Goal: Entertainment & Leisure: Consume media (video, audio)

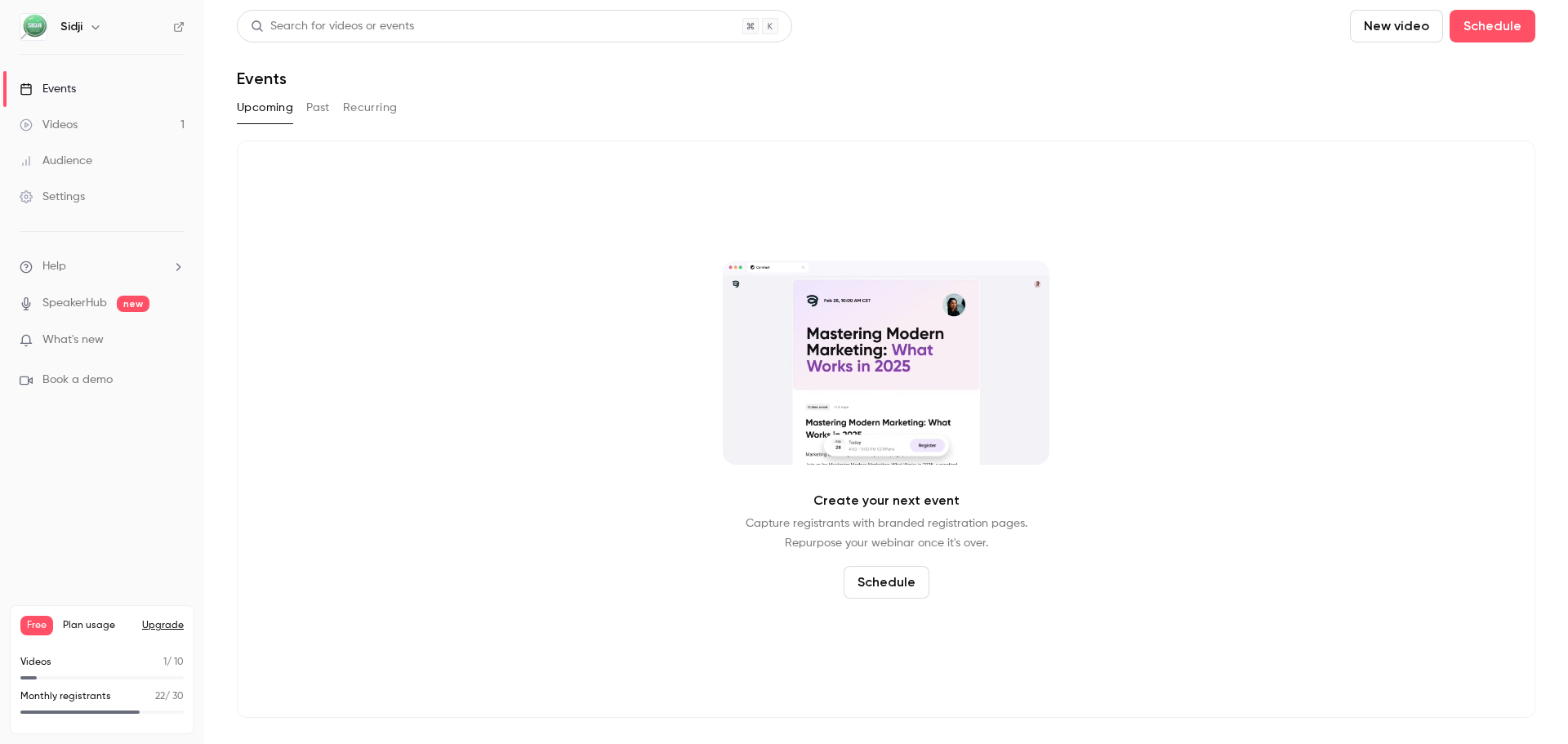
click at [118, 127] on link "Videos 1" at bounding box center [102, 124] width 204 height 36
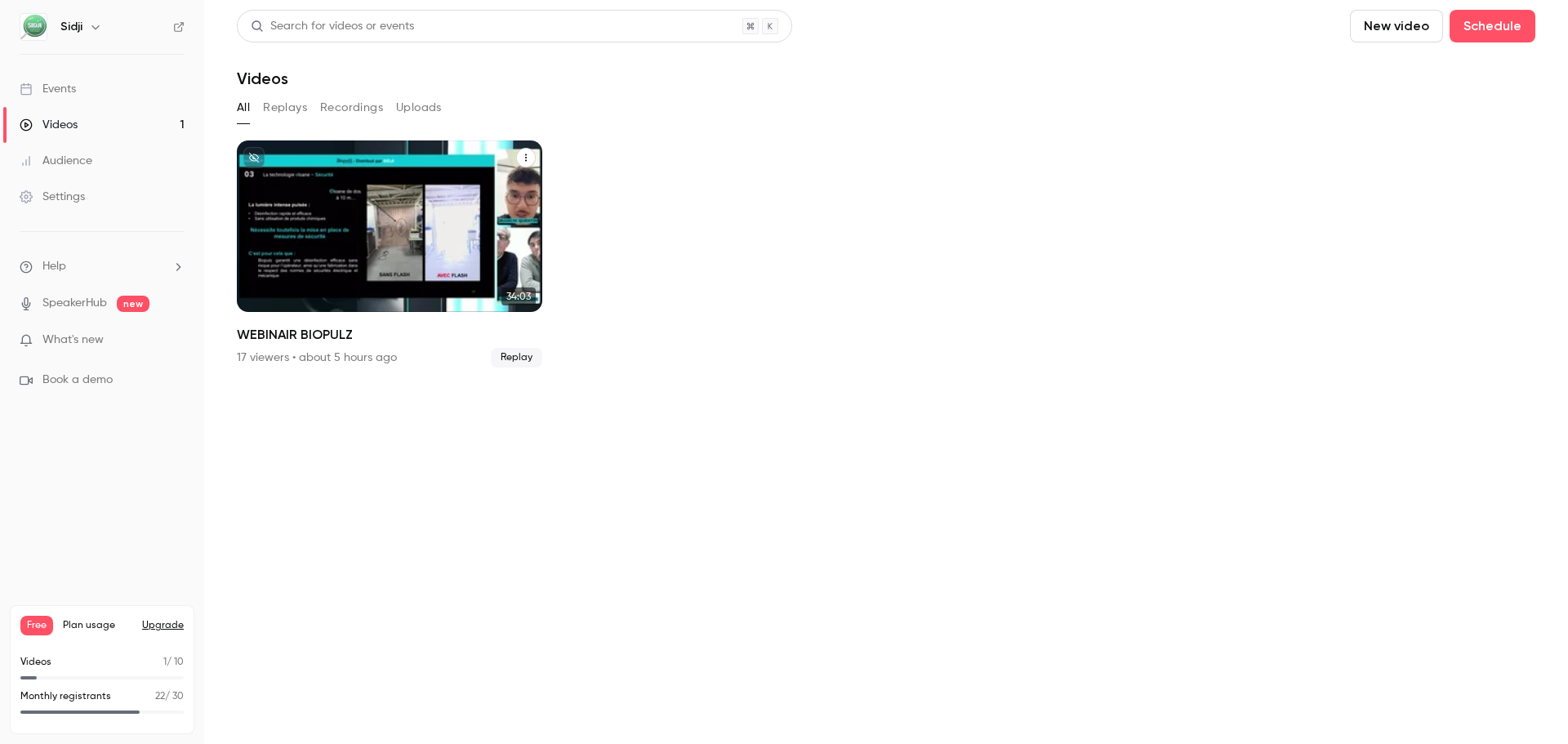
click at [521, 154] on icon "WEBINAIR BIOPULZ" at bounding box center [526, 158] width 10 height 10
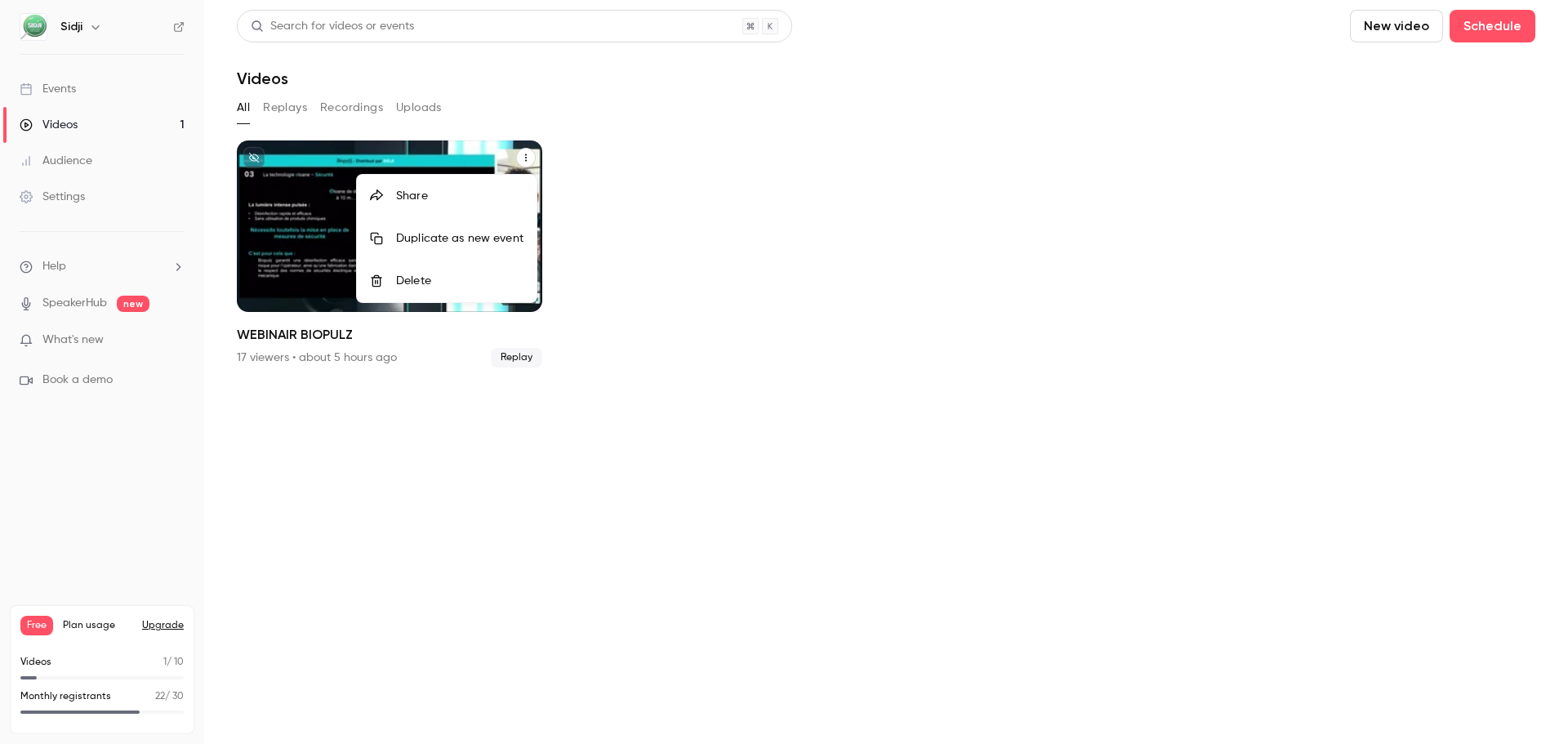
click at [754, 300] on div at bounding box center [784, 372] width 1568 height 744
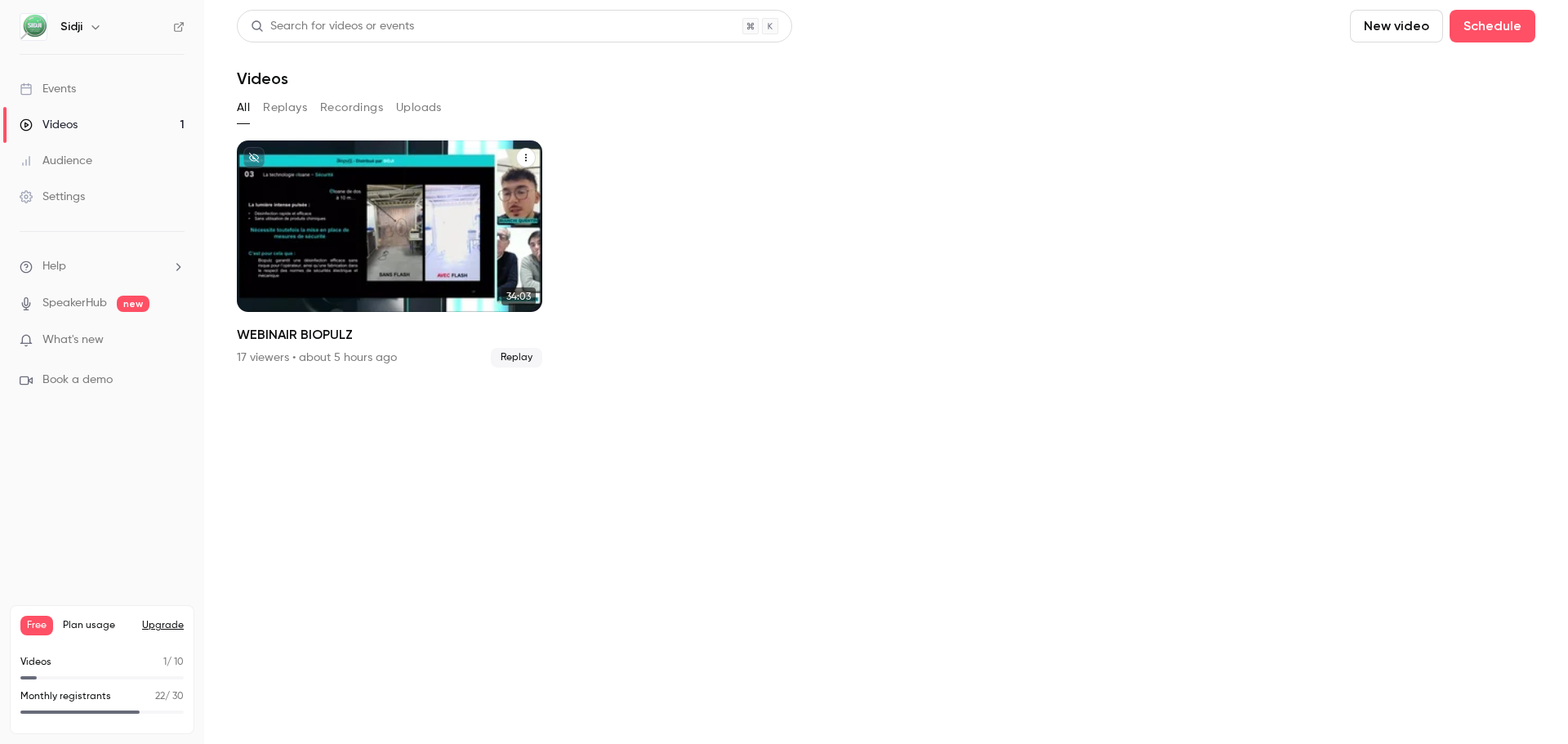
drag, startPoint x: 318, startPoint y: 203, endPoint x: 285, endPoint y: 101, distance: 107.2
click at [285, 101] on button "Replays" at bounding box center [285, 108] width 44 height 26
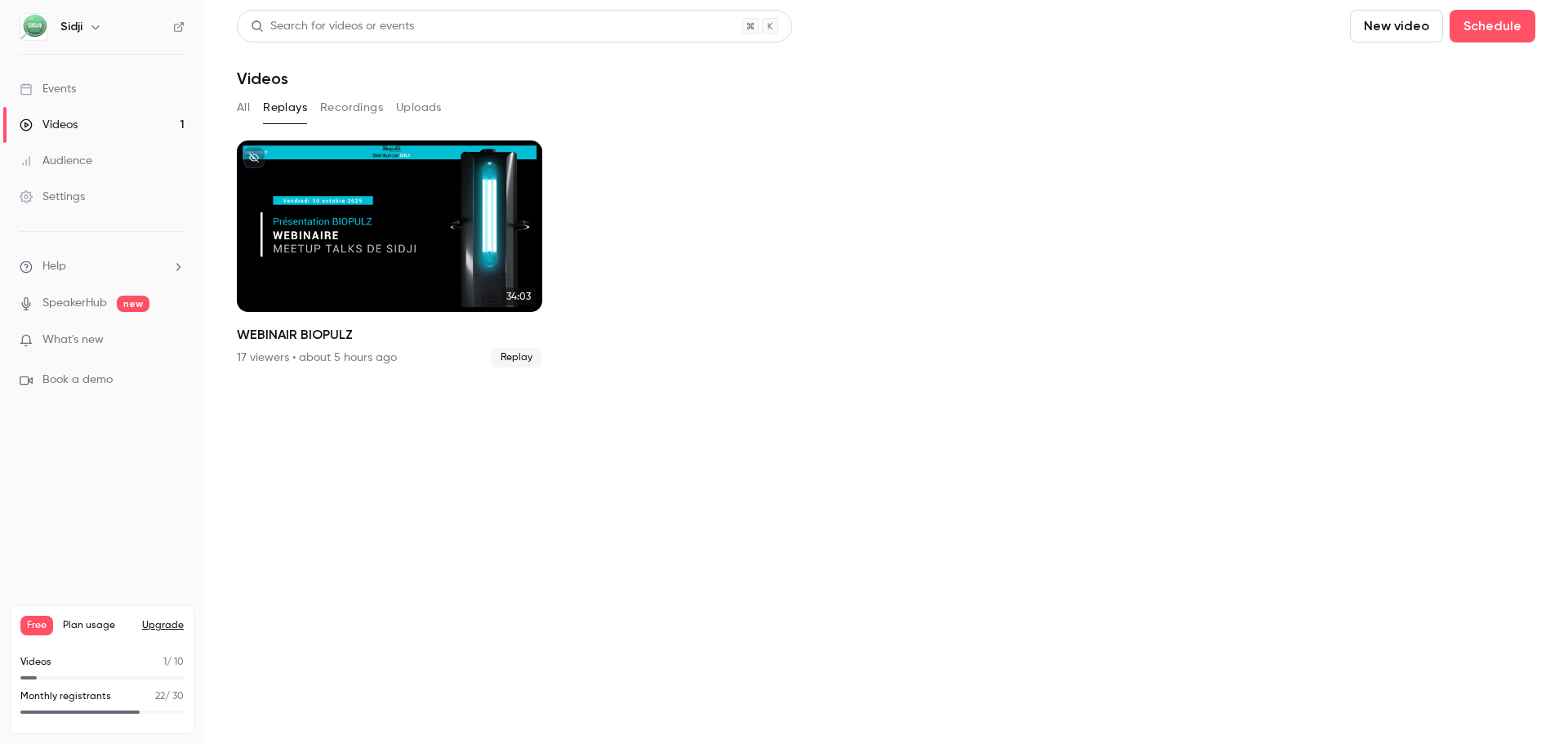
click at [348, 103] on button "Recordings" at bounding box center [352, 108] width 63 height 26
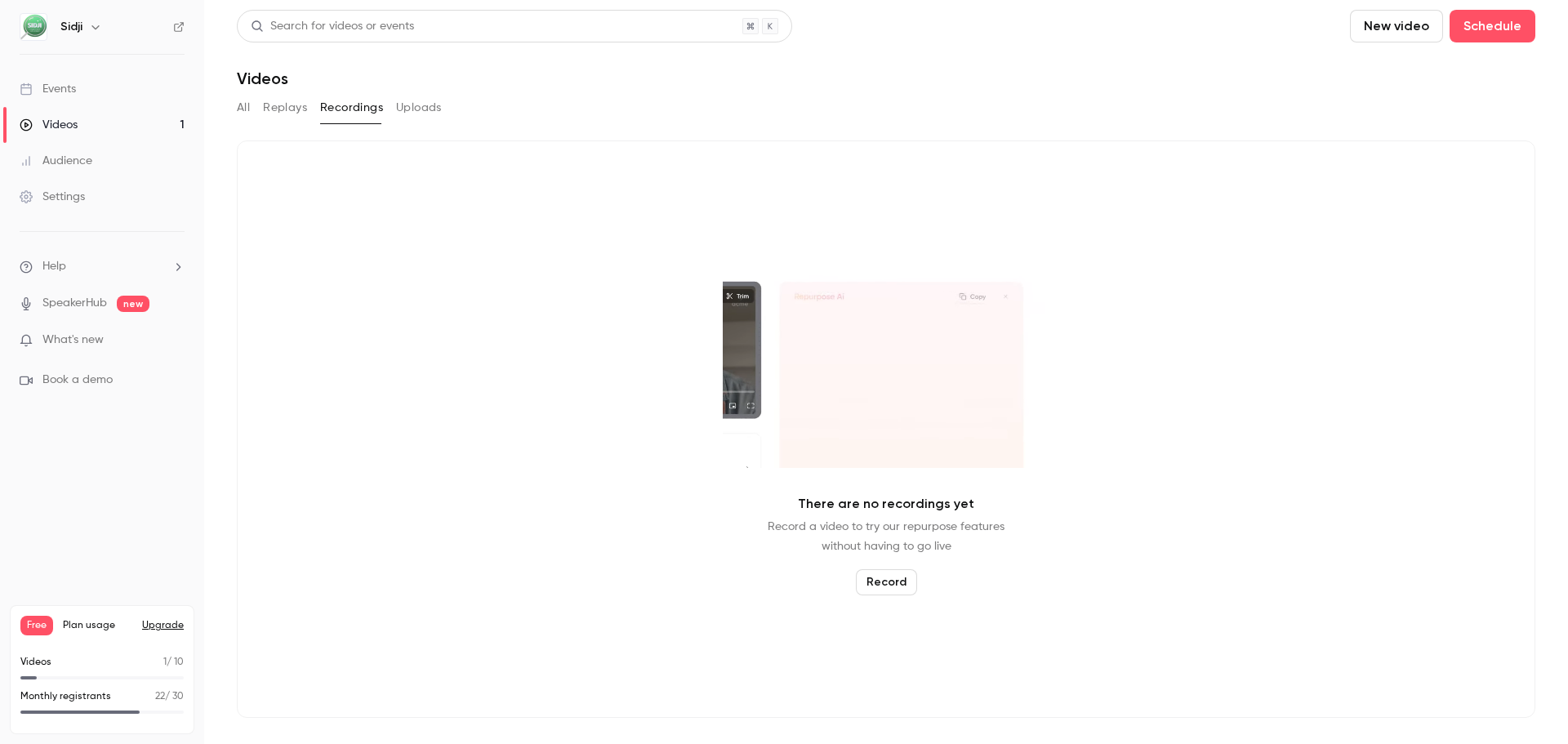
click at [417, 113] on button "Uploads" at bounding box center [419, 108] width 46 height 26
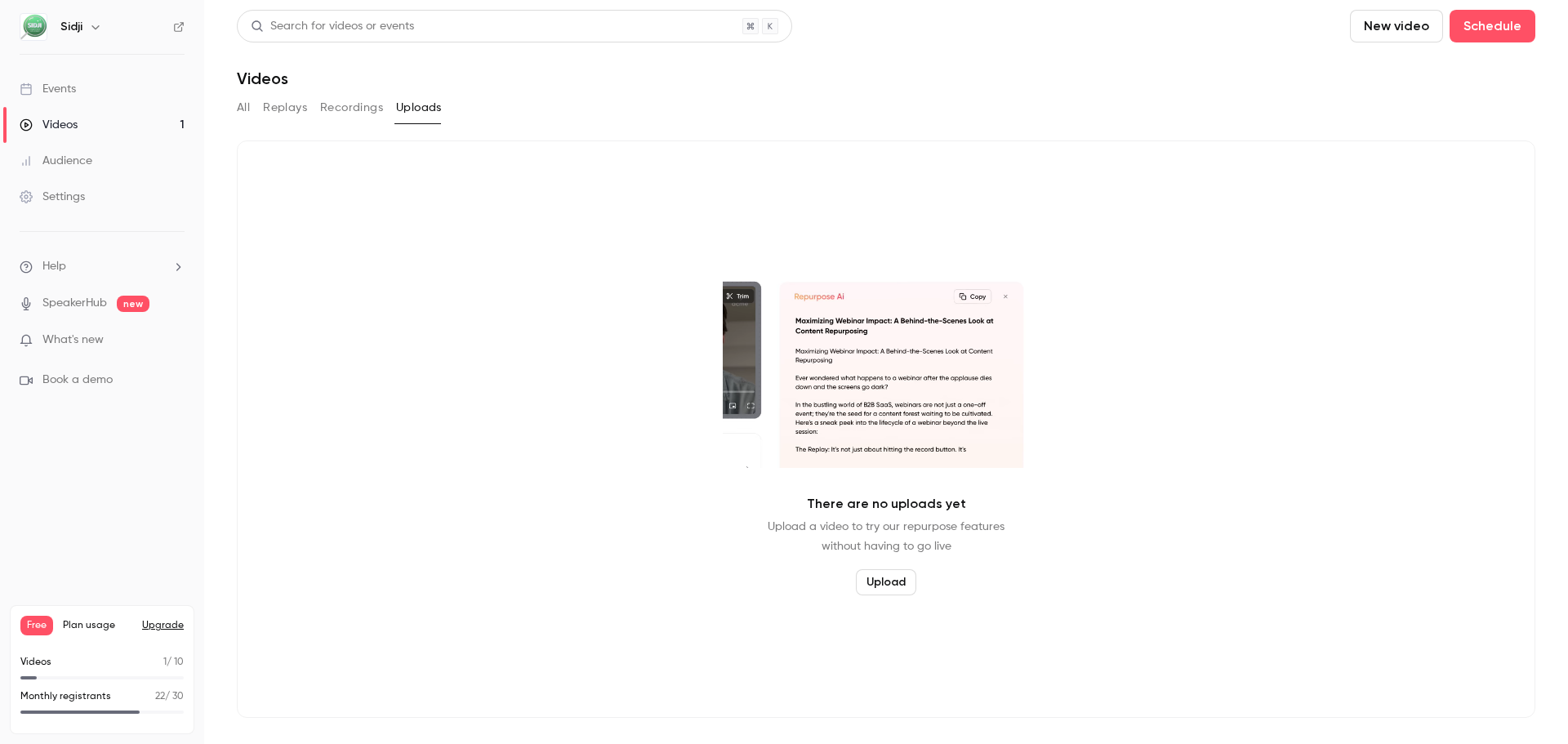
click at [353, 118] on button "Recordings" at bounding box center [352, 108] width 63 height 26
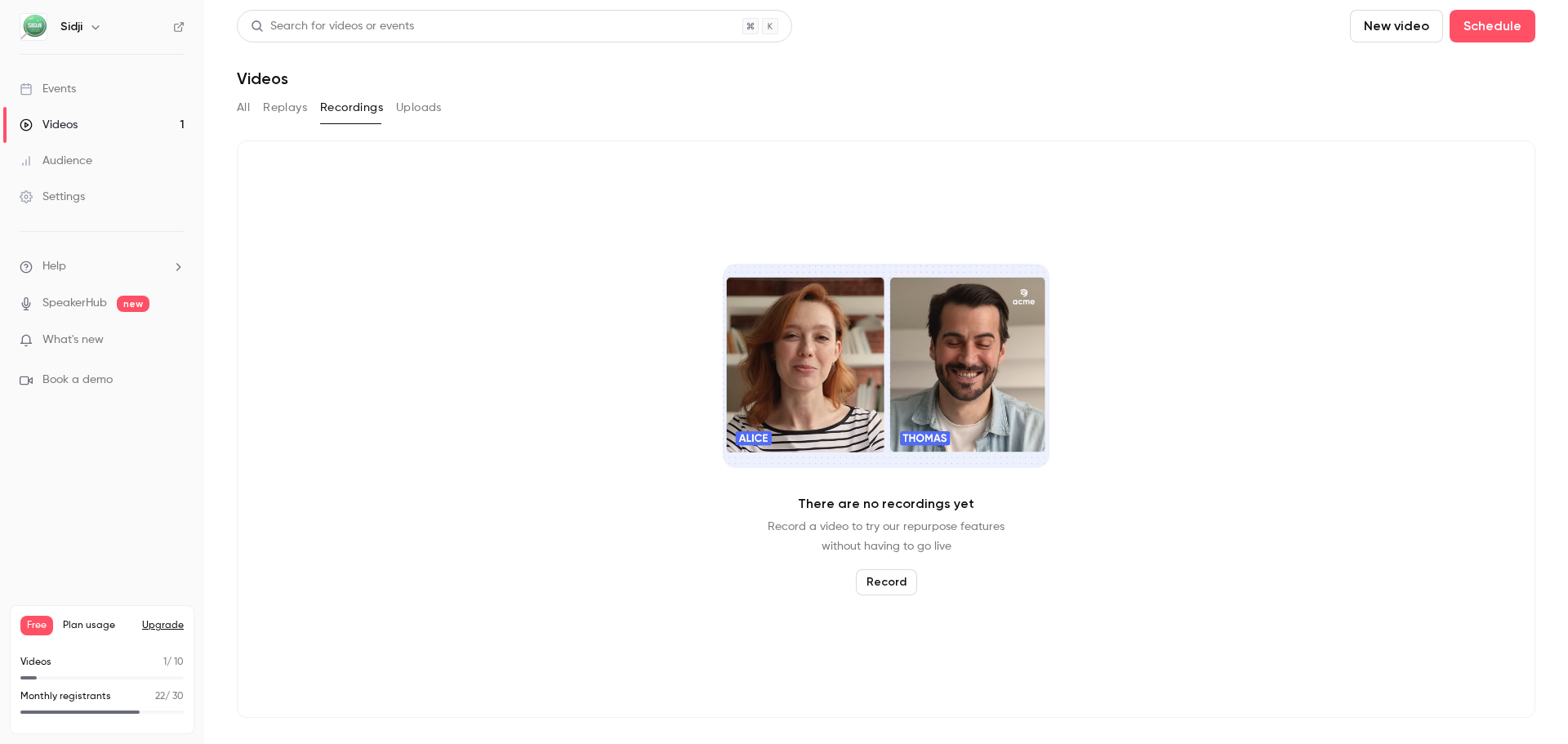
click at [287, 111] on button "Replays" at bounding box center [285, 108] width 44 height 26
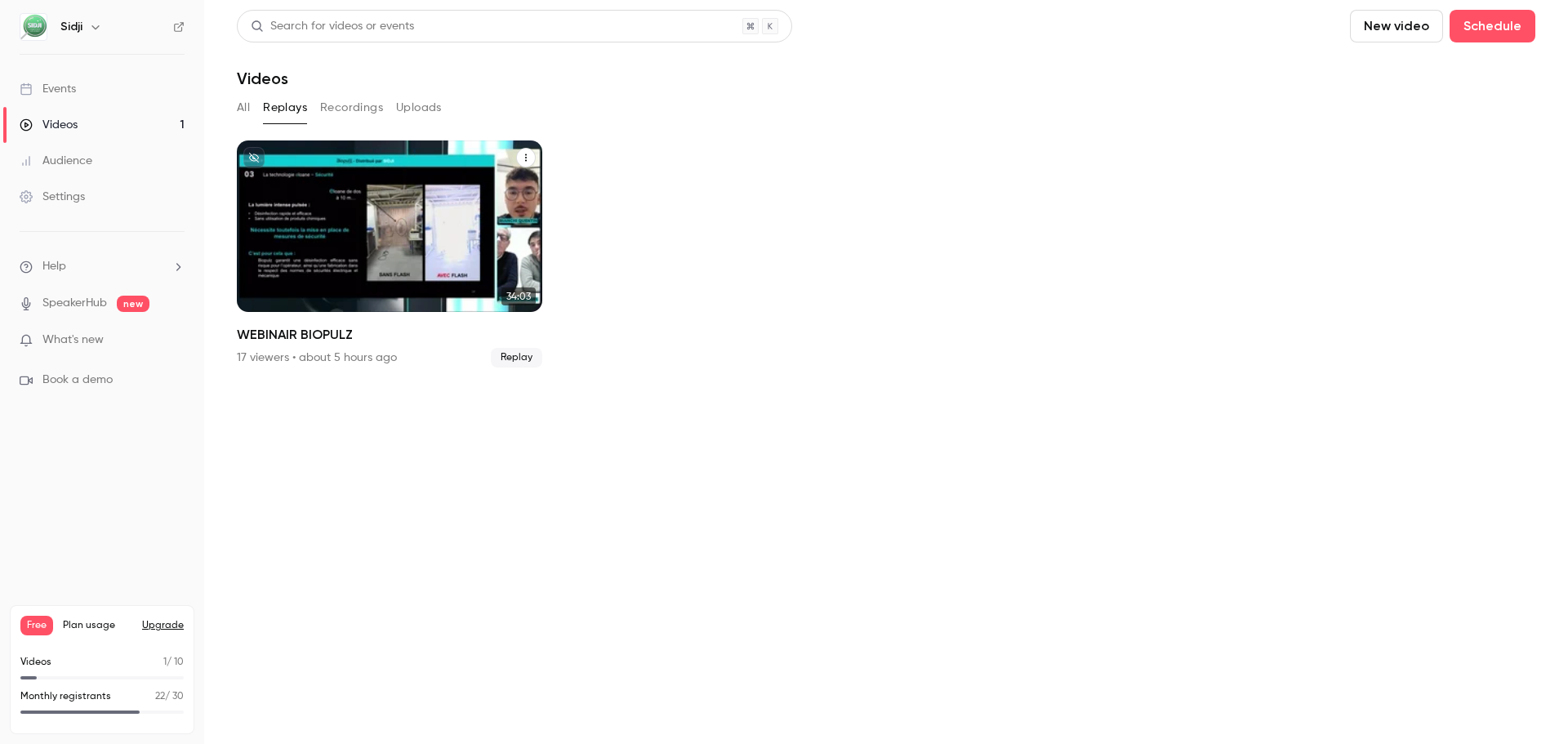
click at [524, 150] on button "WEBINAIR BIOPULZ" at bounding box center [526, 158] width 20 height 20
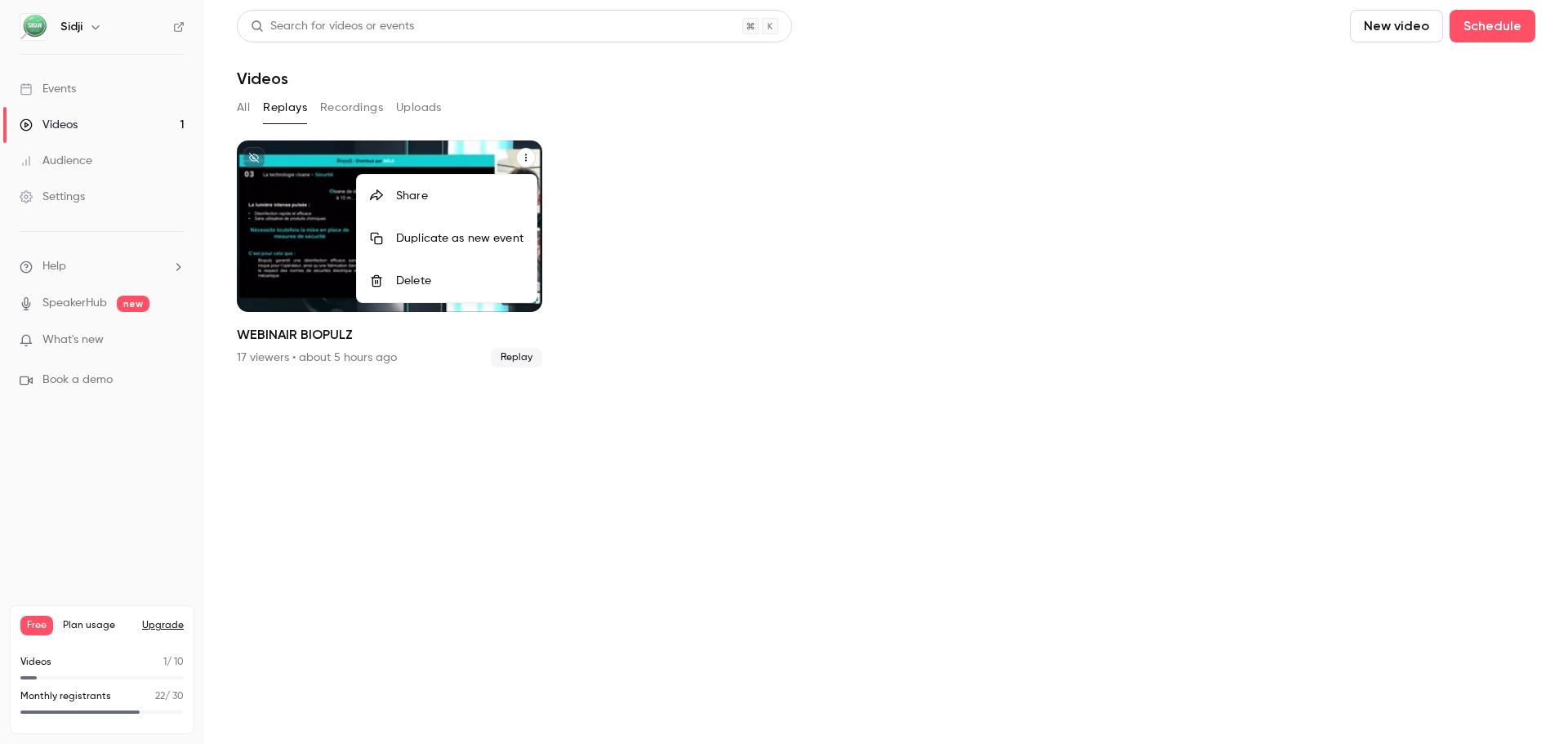
drag, startPoint x: 643, startPoint y: 242, endPoint x: 634, endPoint y: 243, distance: 9.1
click at [643, 247] on div at bounding box center [784, 372] width 1568 height 744
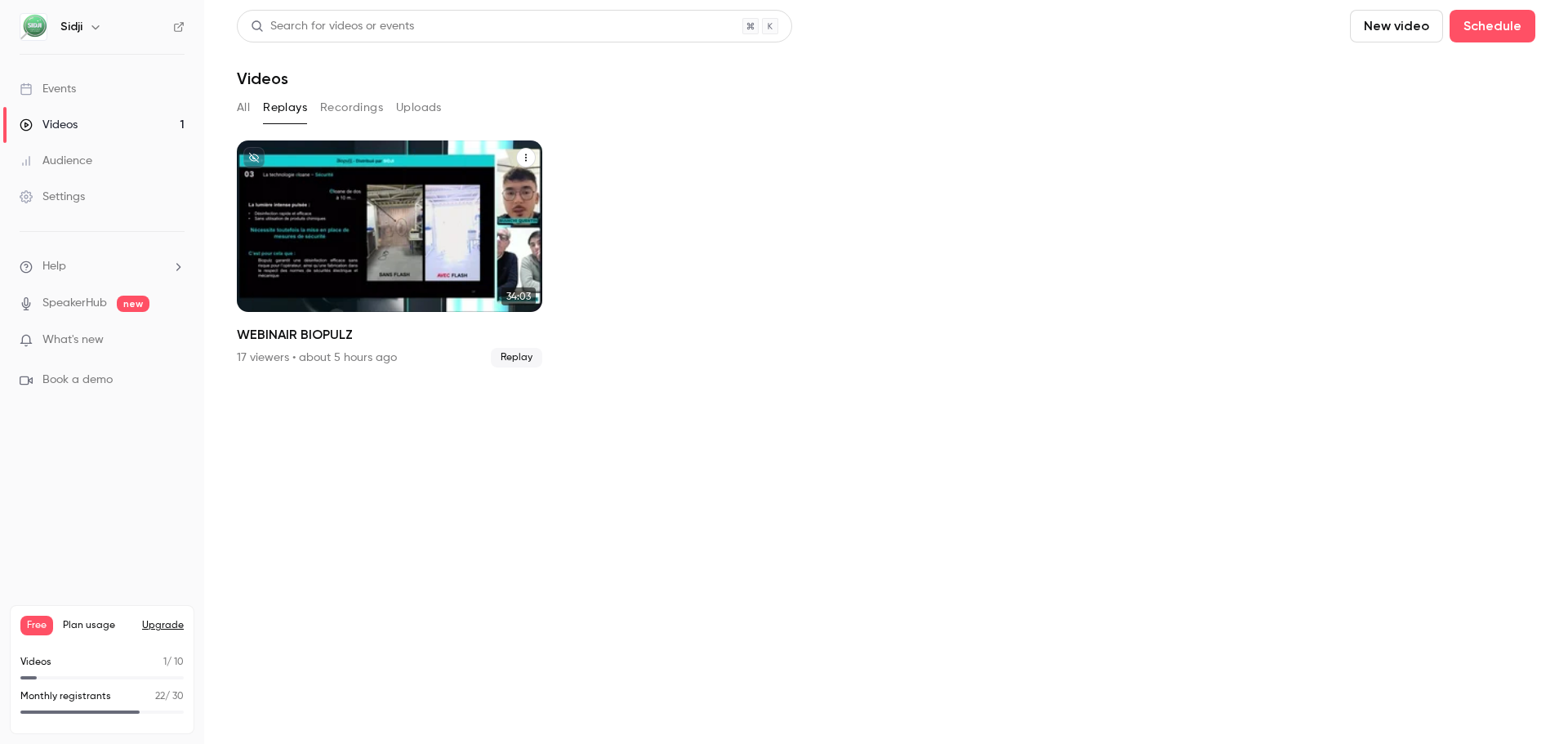
click at [395, 215] on div "WEBINAIR BIOPULZ" at bounding box center [389, 226] width 305 height 171
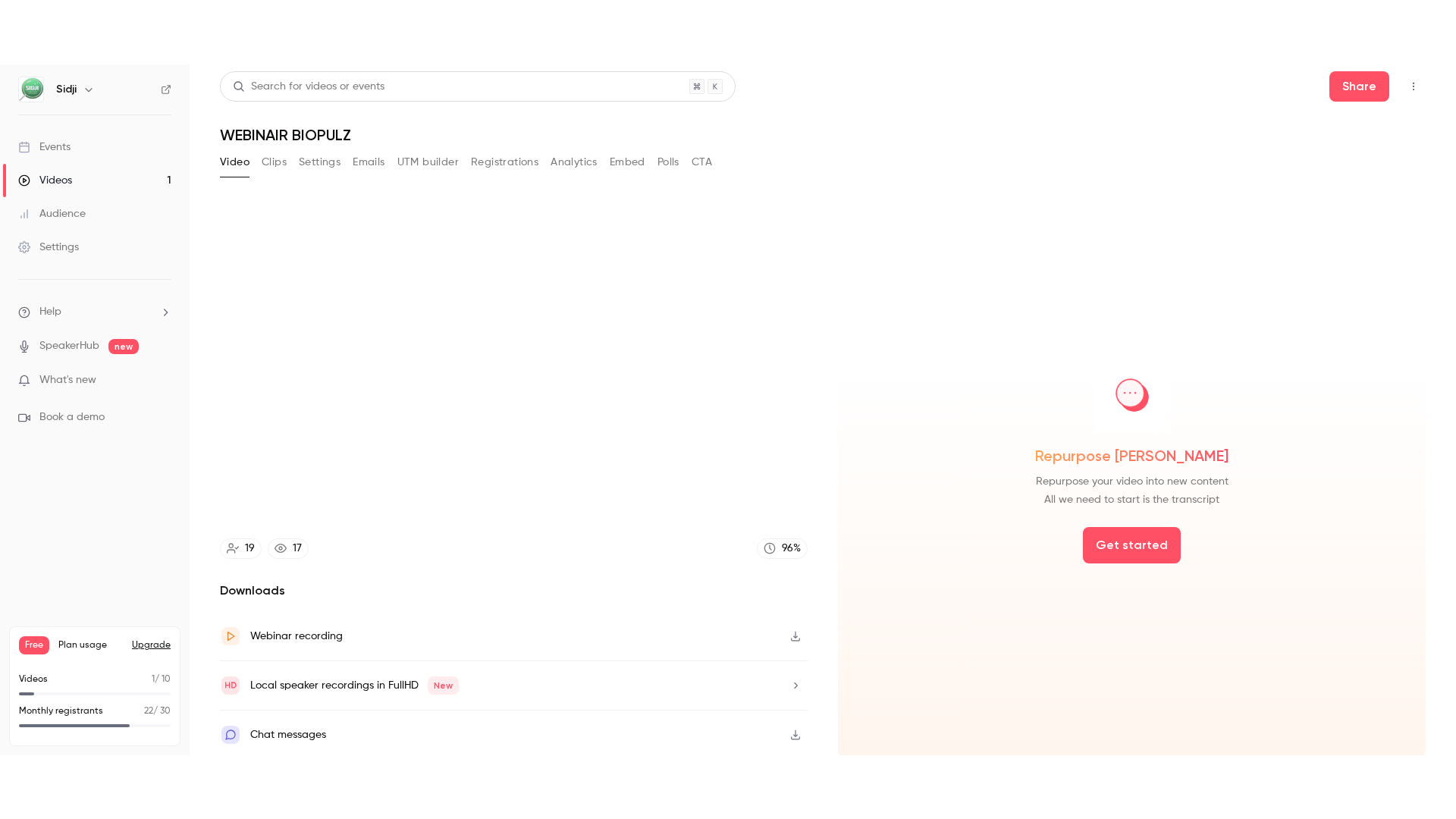
scroll to position [3, 0]
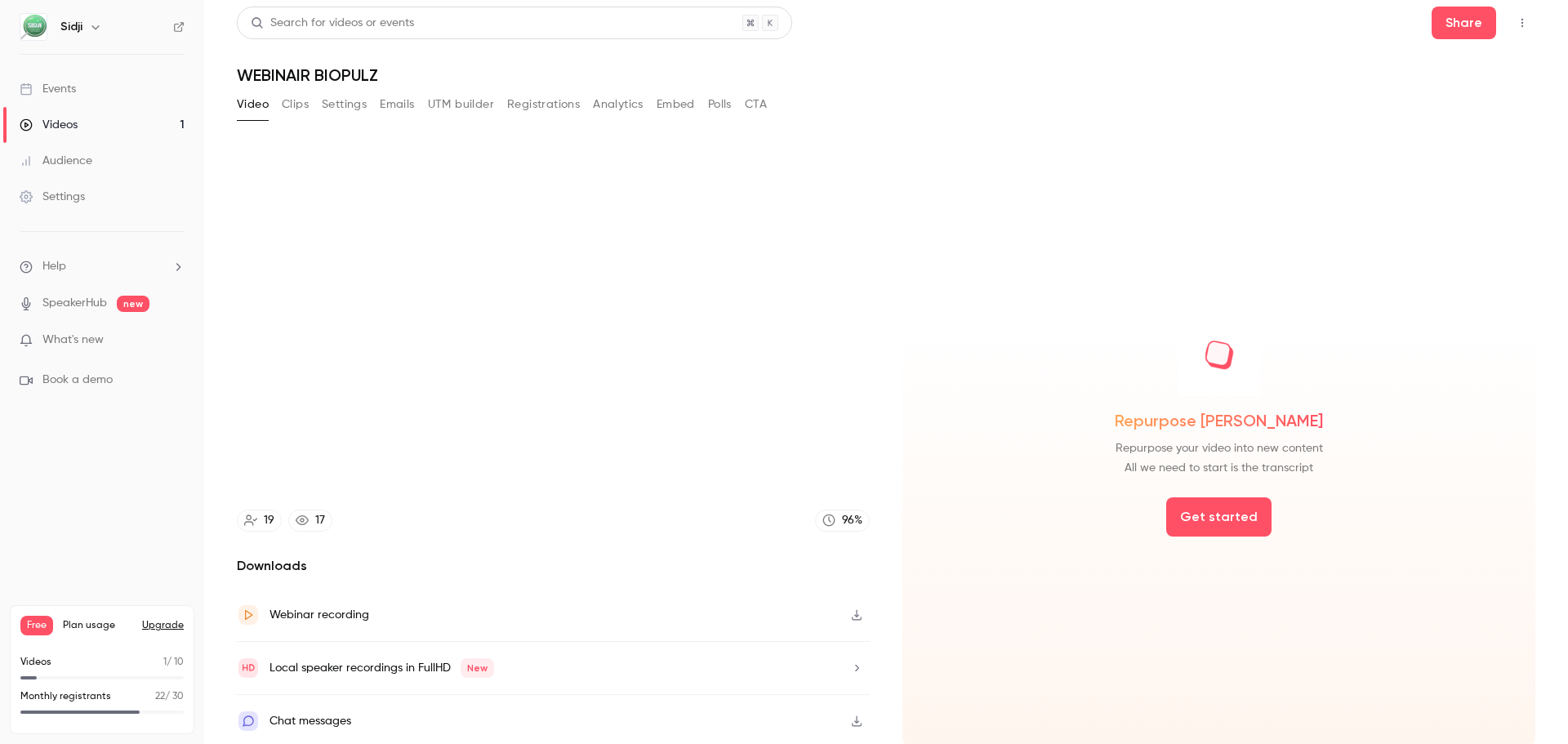
click at [850, 612] on icon "button" at bounding box center [856, 615] width 13 height 12
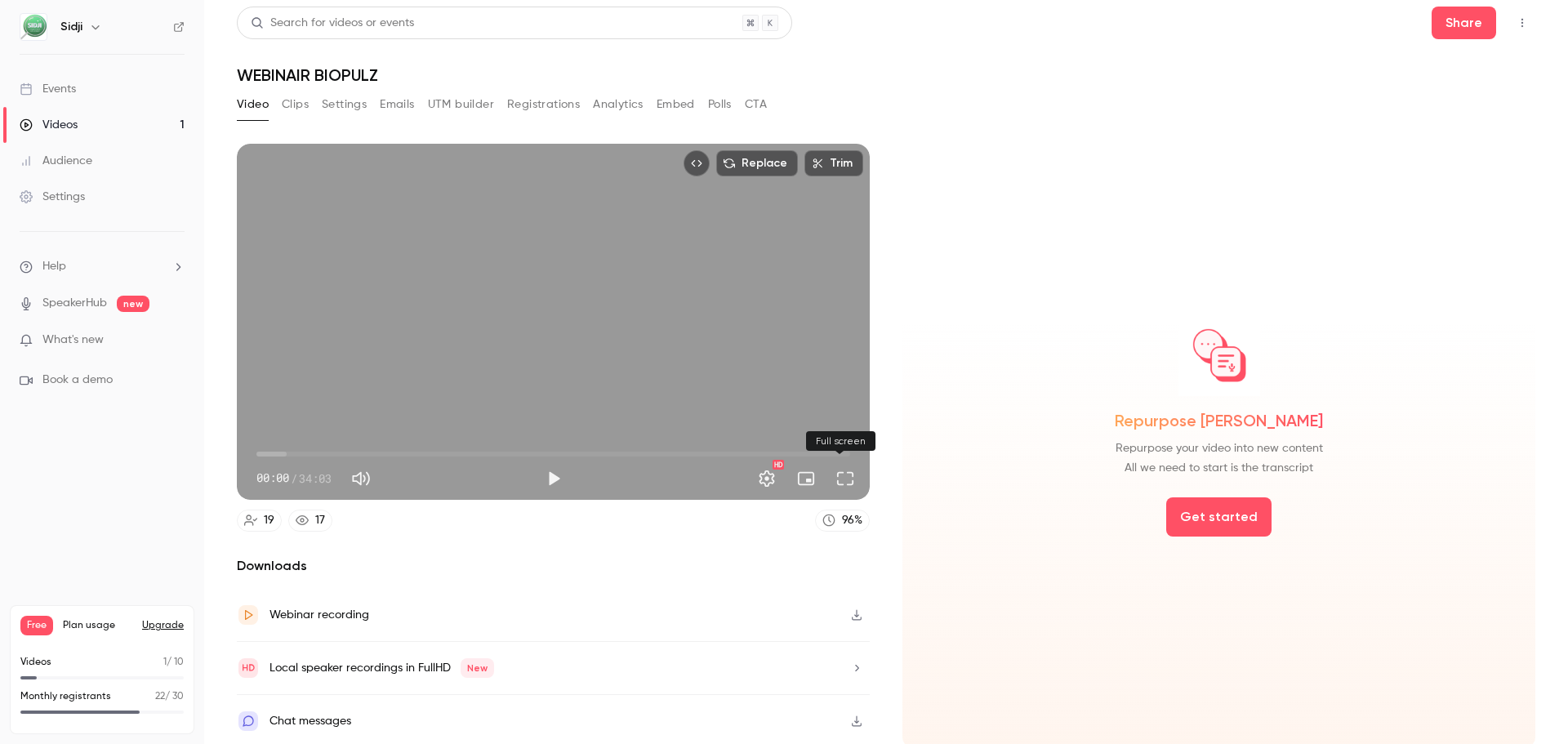
click at [853, 473] on button "Full screen" at bounding box center [845, 478] width 32 height 32
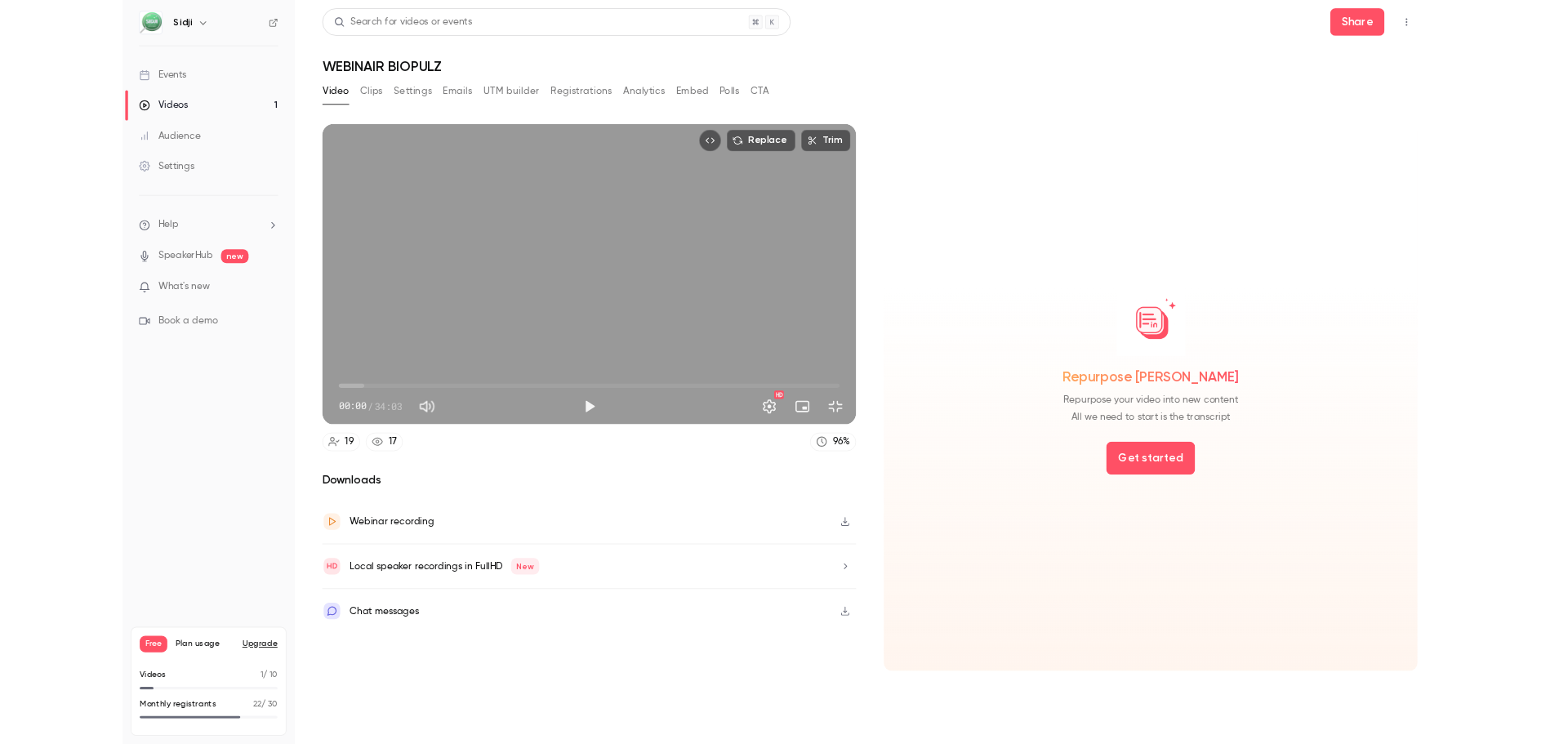
scroll to position [0, 0]
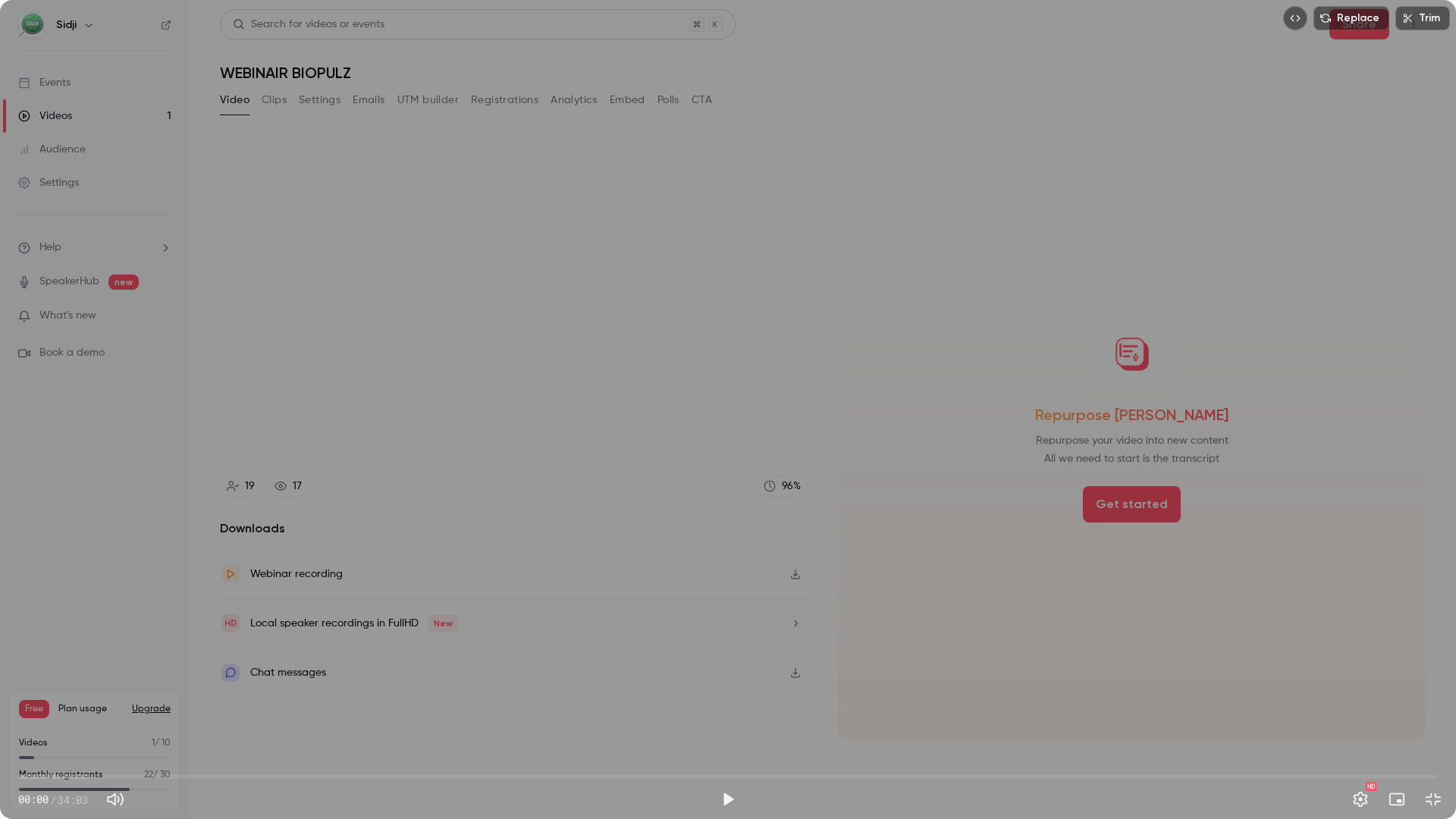
click at [48, 690] on div "00:00 00:00 / 34:03 HD" at bounding box center [728, 787] width 1456 height 64
click at [204, 656] on div "Replace Trim 00:00 00:00 / 34:03 HD" at bounding box center [728, 410] width 1456 height 819
click at [735, 690] on button "Pause" at bounding box center [728, 798] width 30 height 30
type input "****"
click at [1438, 690] on button "Exit full screen" at bounding box center [1432, 798] width 30 height 30
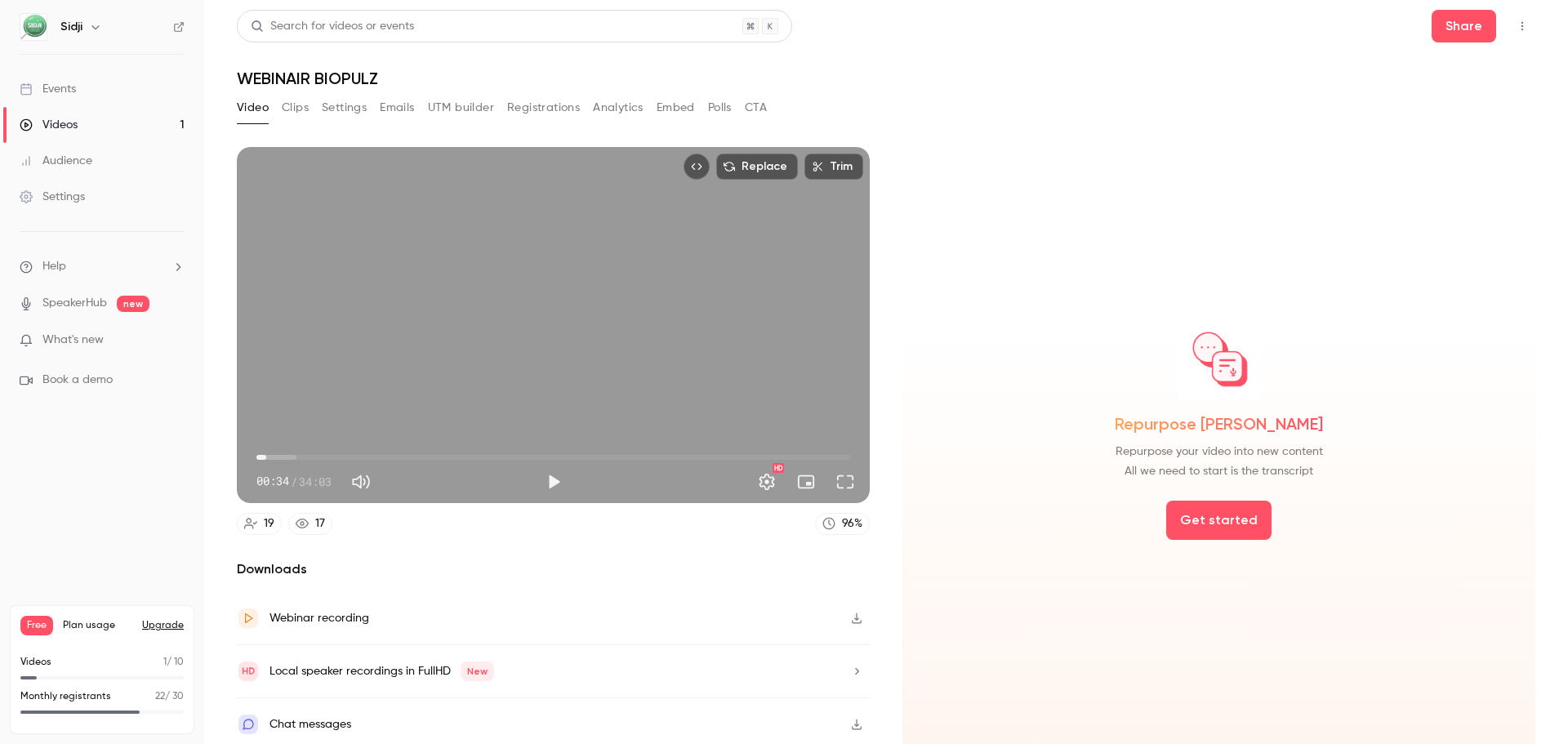
click at [237, 114] on button "Video" at bounding box center [252, 108] width 31 height 26
click at [242, 113] on button "Video" at bounding box center [252, 108] width 31 height 26
click at [131, 95] on link "Events" at bounding box center [102, 89] width 204 height 36
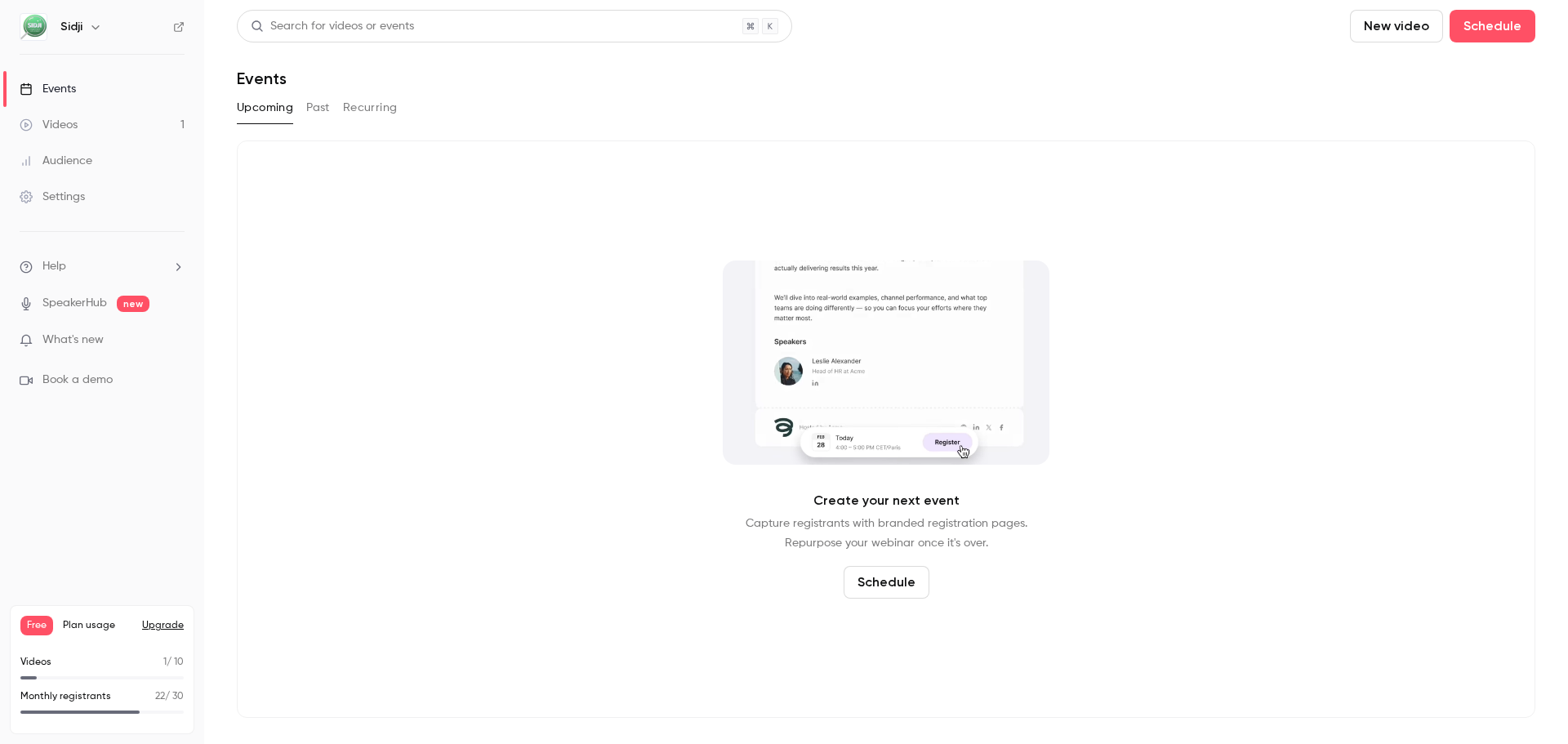
click at [324, 109] on button "Past" at bounding box center [318, 108] width 24 height 26
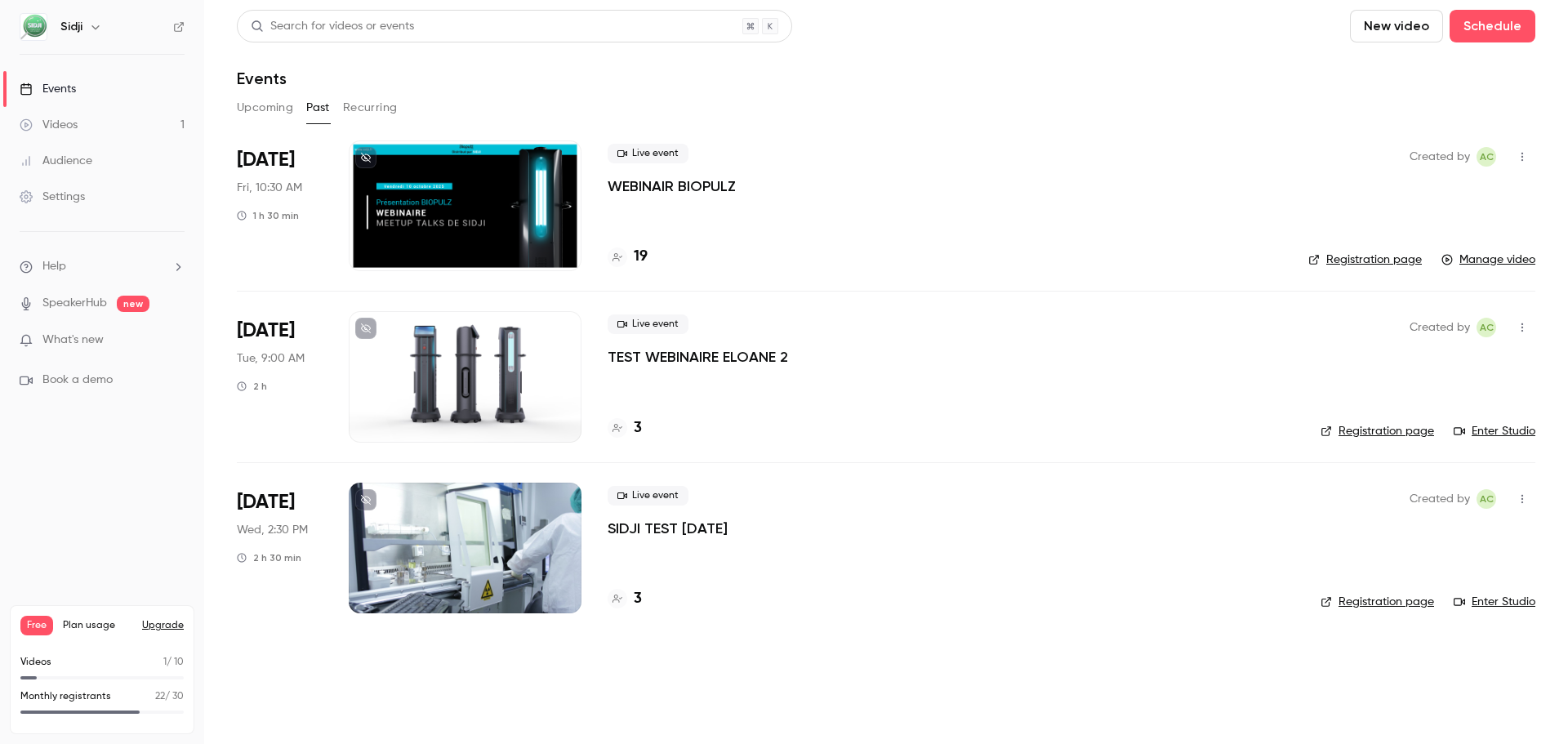
click at [289, 107] on button "Upcoming" at bounding box center [265, 108] width 56 height 26
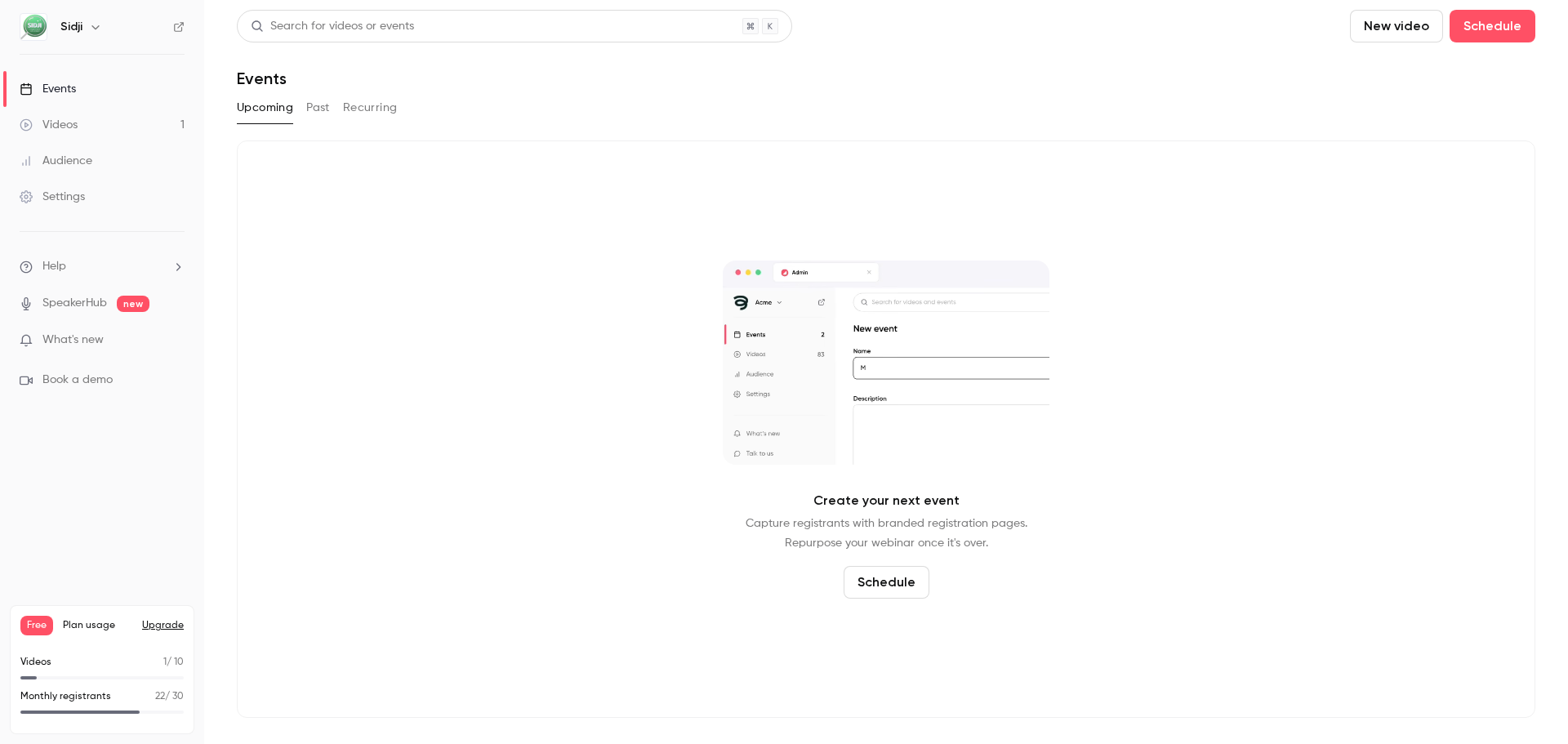
click at [307, 103] on button "Past" at bounding box center [318, 108] width 24 height 26
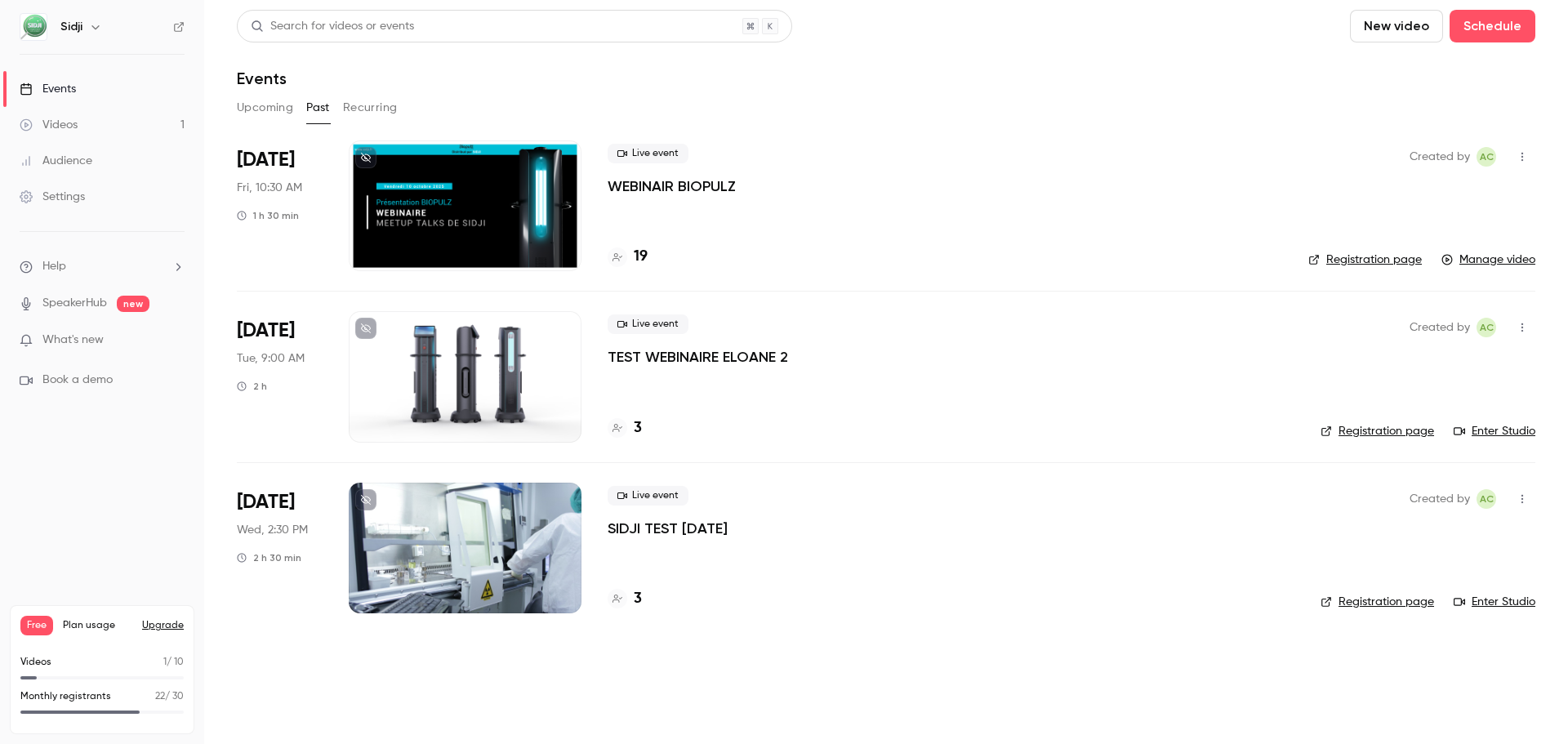
click at [1516, 158] on icon "button" at bounding box center [1522, 157] width 13 height 12
click at [529, 229] on div at bounding box center [784, 372] width 1568 height 744
